Goal: Task Accomplishment & Management: Manage account settings

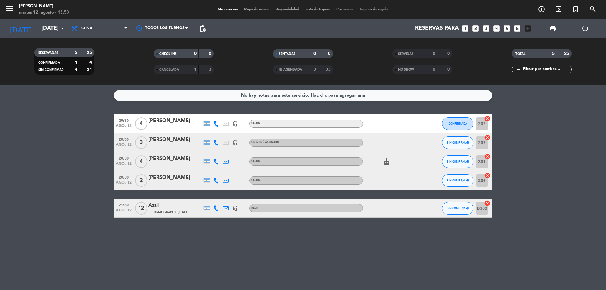
click at [46, 24] on input "[DATE]" at bounding box center [74, 28] width 73 height 13
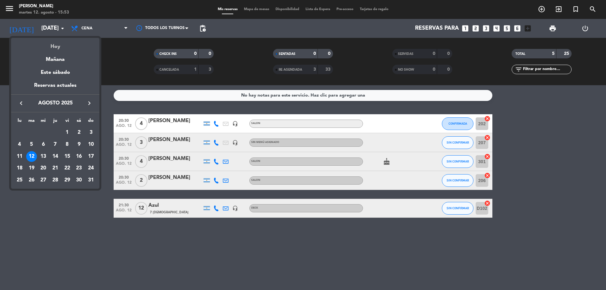
click at [61, 40] on div "Hoy" at bounding box center [55, 44] width 88 height 13
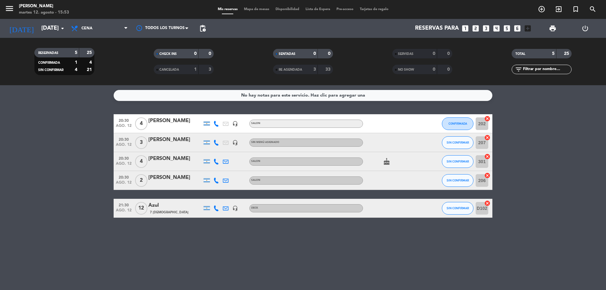
click at [111, 17] on div "menu Amano Ristorante [DATE] 12. agosto - 15:53 Mis reservas Mapa de mesas Disp…" at bounding box center [303, 9] width 606 height 19
click at [111, 22] on span "Cena" at bounding box center [99, 28] width 63 height 14
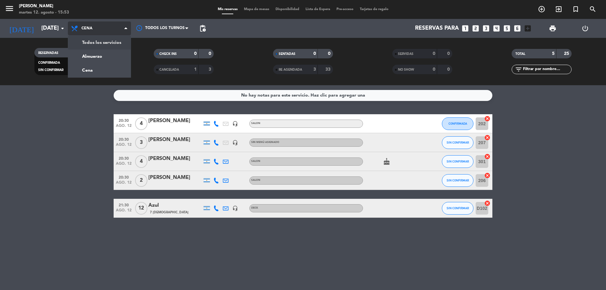
click at [120, 41] on div "menu Amano Ristorante [DATE] 12. agosto - 15:53 Mis reservas Mapa de mesas Disp…" at bounding box center [303, 42] width 606 height 85
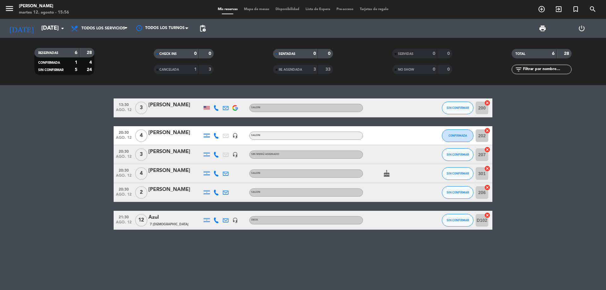
click at [487, 129] on icon "cancel" at bounding box center [487, 131] width 6 height 6
click at [482, 134] on icon "border_all" at bounding box center [483, 136] width 8 height 8
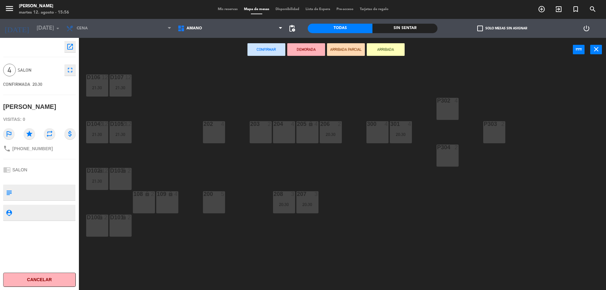
click at [213, 201] on div "200 5" at bounding box center [214, 202] width 22 height 22
